Goal: Task Accomplishment & Management: Complete application form

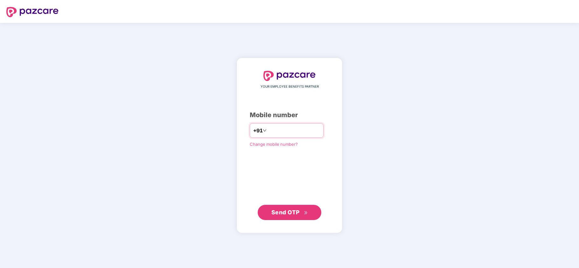
type input "**********"
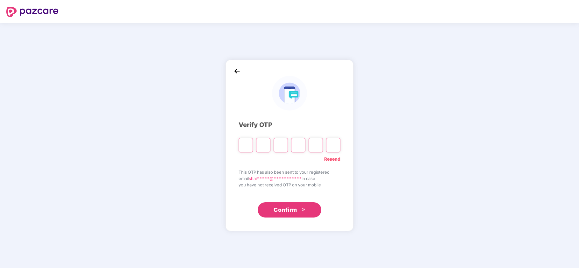
type input "*"
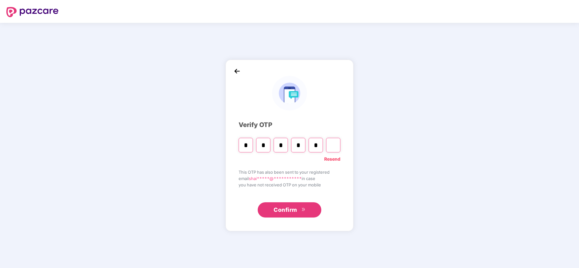
type input "*"
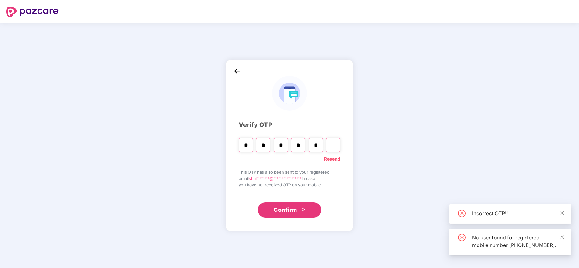
type input "*"
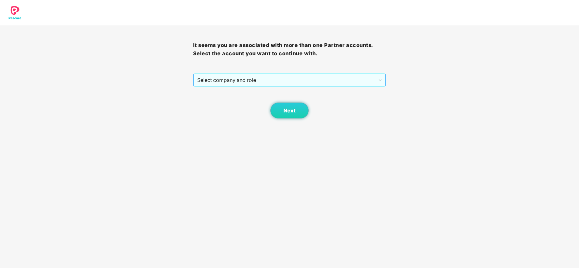
click at [239, 81] on span "Select company and role" at bounding box center [289, 80] width 185 height 12
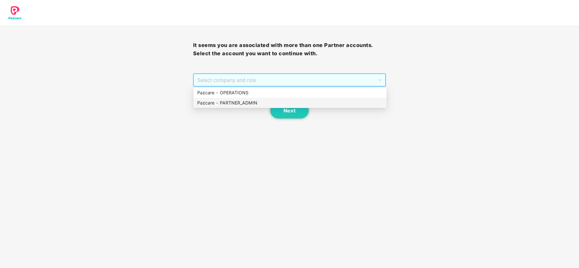
click at [226, 101] on div "Pazcare - PARTNER_ADMIN" at bounding box center [289, 103] width 185 height 7
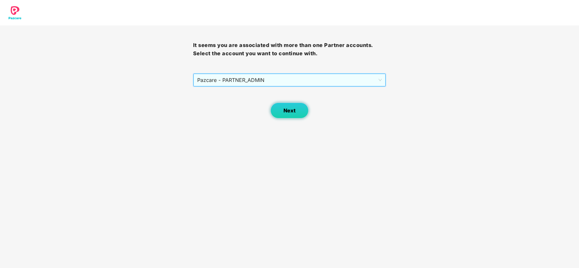
click at [279, 116] on button "Next" at bounding box center [289, 111] width 38 height 16
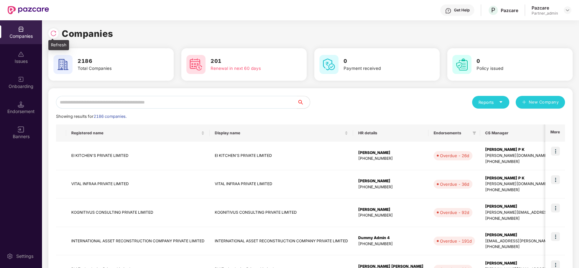
click at [51, 36] on img at bounding box center [53, 33] width 6 height 6
